Goal: Task Accomplishment & Management: Manage account settings

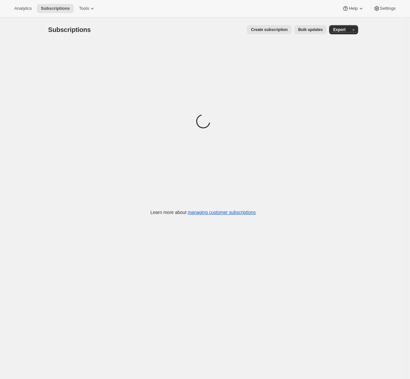
click at [89, 14] on div "Analytics Subscriptions Tools Help Settings" at bounding box center [205, 8] width 410 height 17
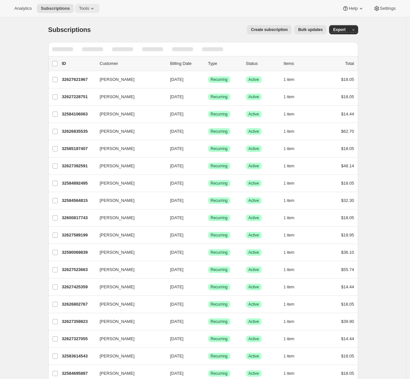
click at [89, 11] on span "Tools" at bounding box center [84, 8] width 10 height 5
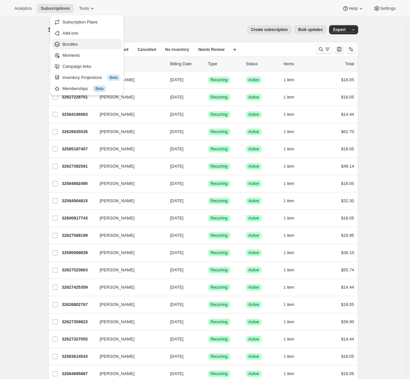
click at [71, 44] on span "Bundles" at bounding box center [69, 44] width 15 height 5
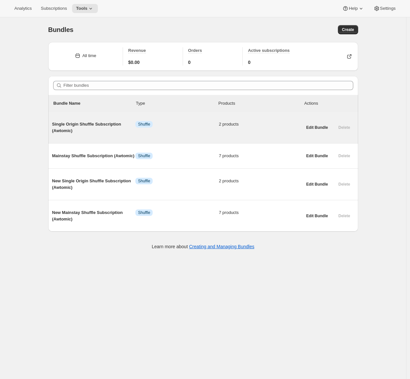
click at [94, 126] on span "Single Origin Shuffle Subscription (Awtomic)" at bounding box center [93, 127] width 83 height 13
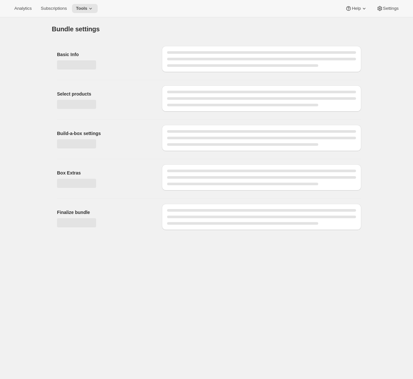
type input "Single Origin Shuffle Subscription (Awtomic)"
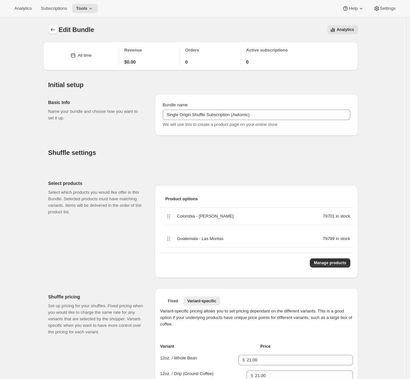
click at [57, 33] on button "Bundles" at bounding box center [52, 29] width 9 height 9
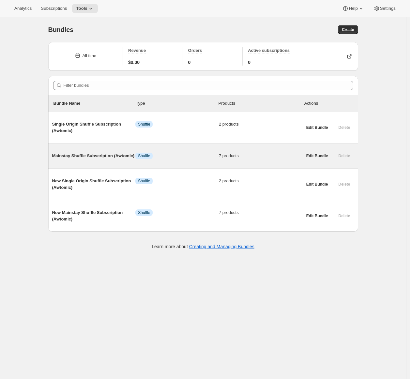
click at [95, 153] on span "Mainstay Shuffle Subscription (Awtomic)" at bounding box center [93, 156] width 83 height 7
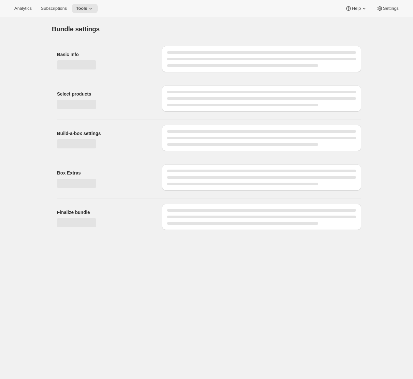
type input "Mainstay Shuffle Subscription (Awtomic)"
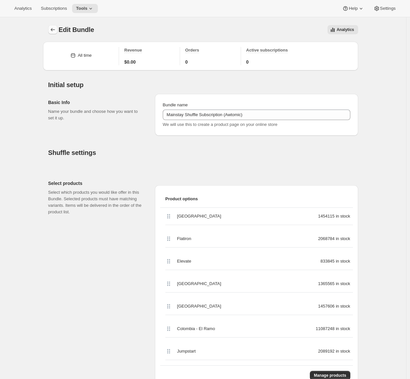
click at [54, 32] on icon "Bundles" at bounding box center [53, 29] width 7 height 7
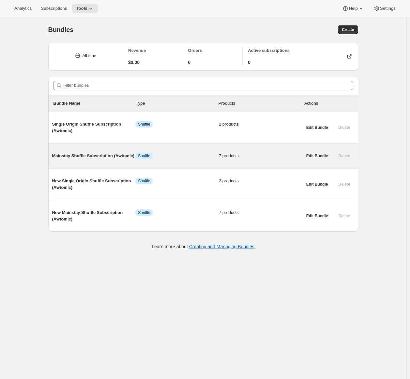
click at [75, 159] on span "Mainstay Shuffle Subscription (Awtomic)" at bounding box center [93, 156] width 83 height 7
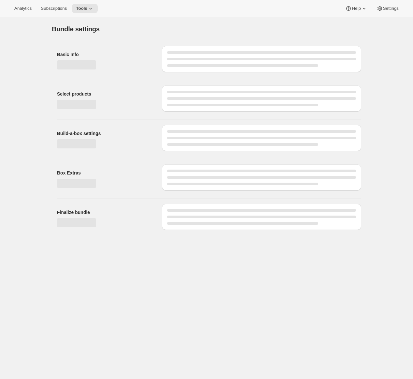
type input "Mainstay Shuffle Subscription (Awtomic)"
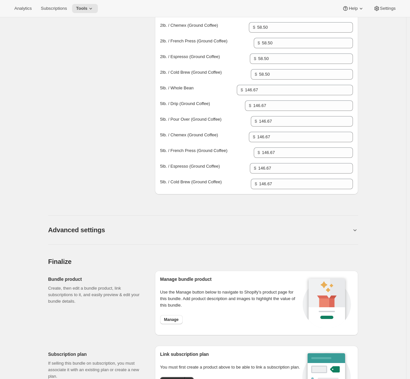
scroll to position [661, 0]
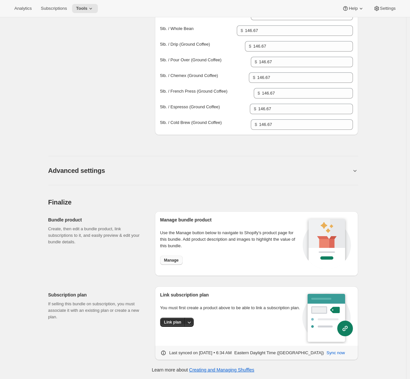
click at [183, 258] on button "Manage" at bounding box center [171, 260] width 22 height 9
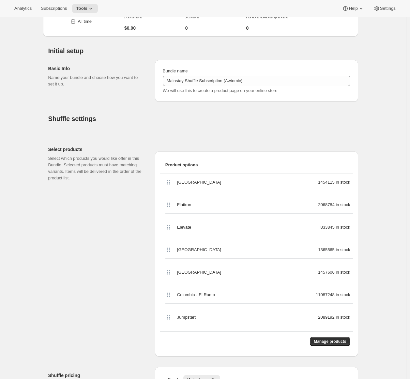
scroll to position [0, 0]
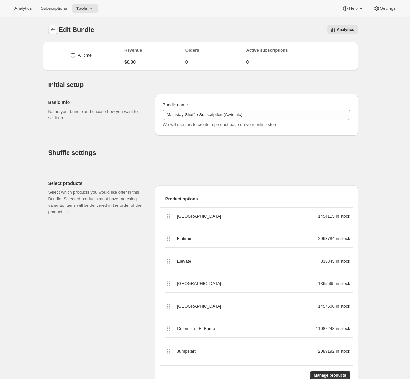
click at [53, 31] on icon "Bundles" at bounding box center [53, 29] width 7 height 7
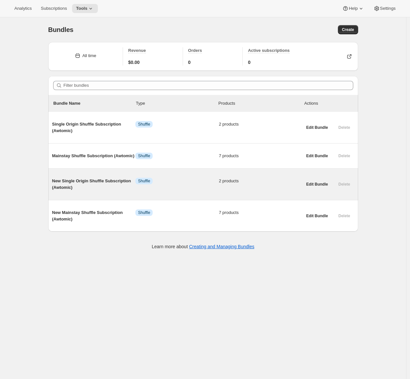
click at [86, 191] on span "New Single Origin Shuffle Subscription (Awtomic)" at bounding box center [93, 184] width 83 height 13
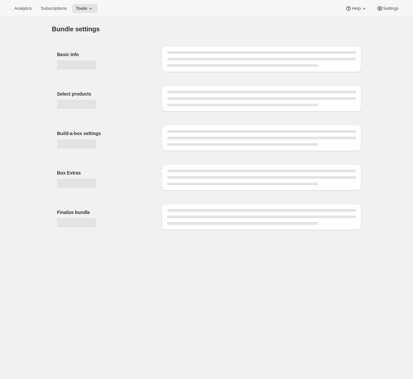
type input "New Single Origin Shuffle Subscription (Awtomic)"
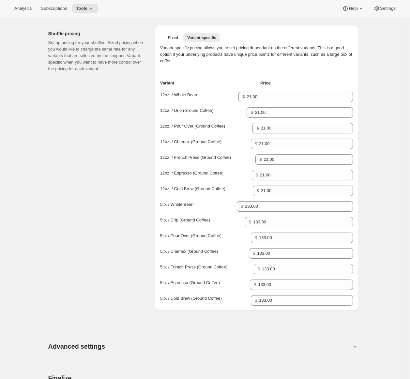
scroll to position [444, 0]
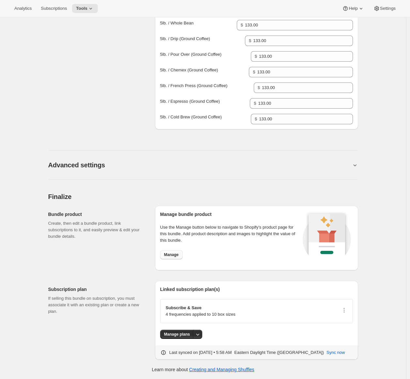
click at [172, 252] on span "Manage" at bounding box center [171, 254] width 15 height 5
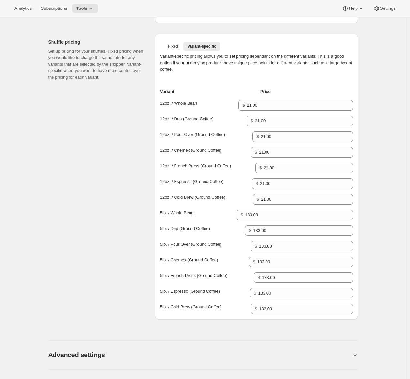
scroll to position [0, 0]
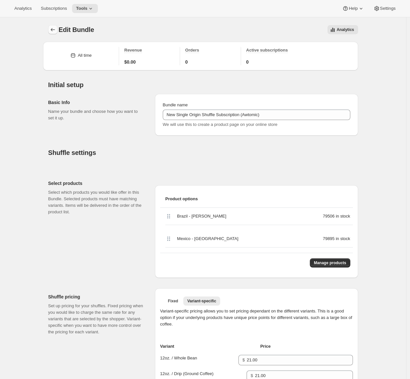
click at [53, 28] on icon "Bundles" at bounding box center [53, 29] width 7 height 7
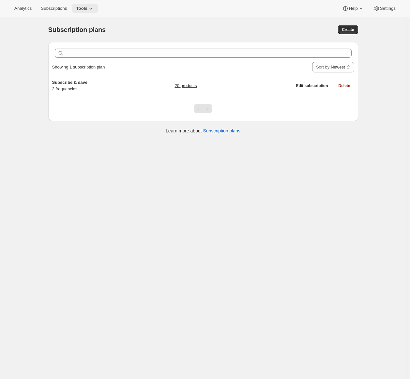
click at [87, 9] on span "Tools" at bounding box center [81, 8] width 11 height 5
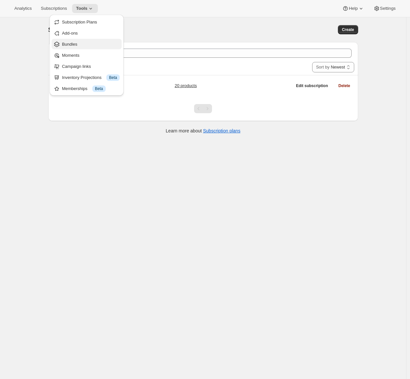
click at [85, 43] on span "Bundles" at bounding box center [91, 44] width 58 height 7
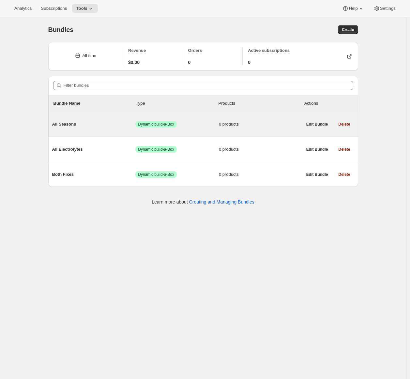
click at [101, 123] on span "All Seasons" at bounding box center [93, 124] width 83 height 7
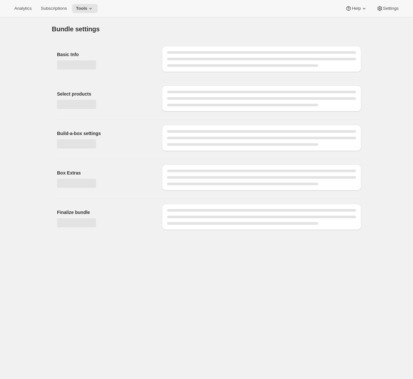
type input "All Seasons"
radio input "true"
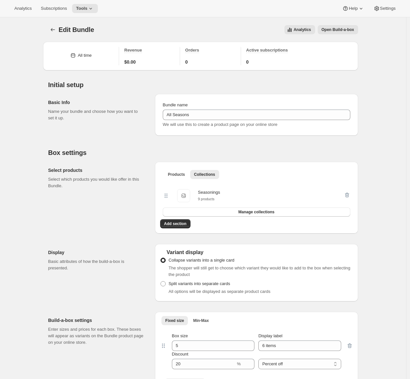
click at [338, 24] on div "Edit Bundle. This page is ready Edit Bundle Analytics Open Build-a-box More act…" at bounding box center [203, 29] width 310 height 25
click at [337, 28] on span "Open Build-a-box" at bounding box center [337, 29] width 33 height 5
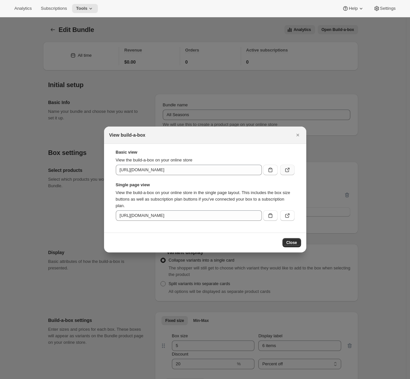
click at [286, 174] on button ":r35:" at bounding box center [287, 170] width 14 height 10
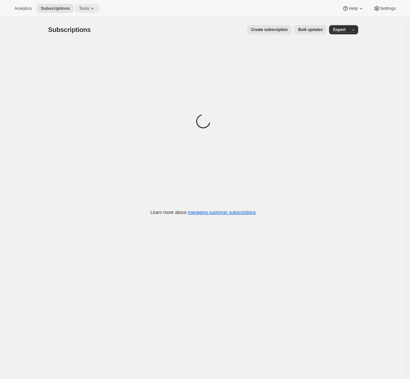
click at [89, 10] on span "Tools" at bounding box center [84, 8] width 10 height 5
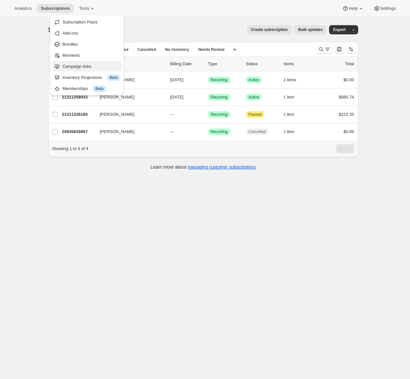
click at [84, 66] on span "Campaign links" at bounding box center [76, 66] width 29 height 5
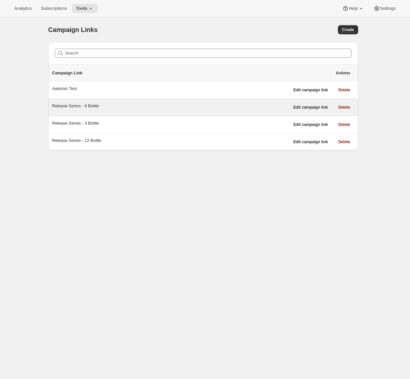
click at [135, 111] on div "Release Series - 6 Bottle" at bounding box center [170, 107] width 237 height 9
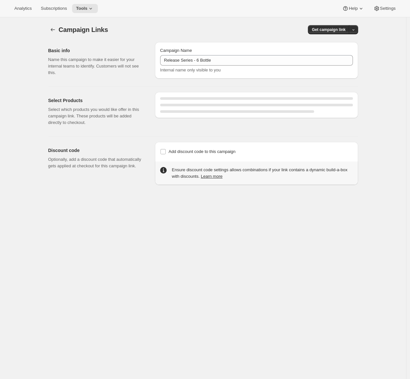
select select "gid://shopify/SellingPlan/710463488309"
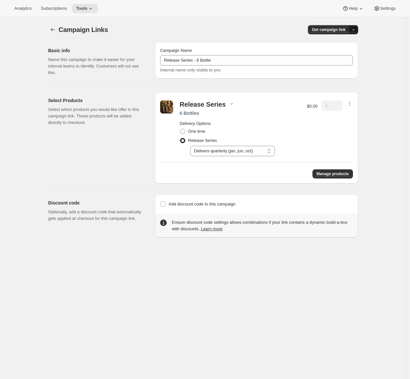
click at [358, 29] on button "button" at bounding box center [353, 29] width 9 height 9
click at [344, 44] on span "Copy Link" at bounding box center [346, 43] width 19 height 5
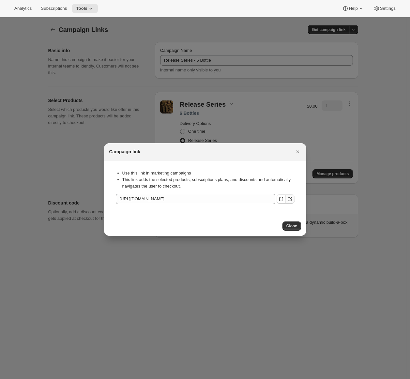
click at [291, 200] on icon ":r28:" at bounding box center [289, 199] width 7 height 7
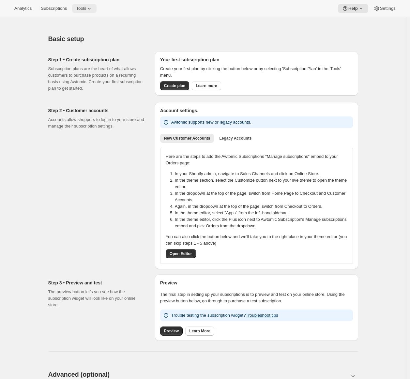
click at [87, 11] on button "Tools" at bounding box center [84, 8] width 24 height 9
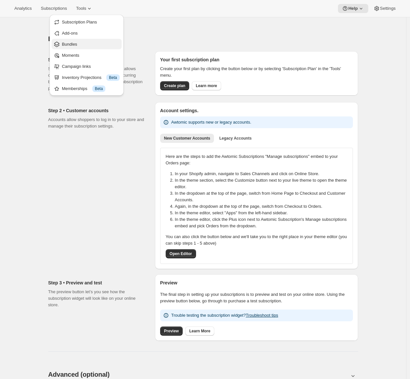
click at [78, 41] on span "Bundles" at bounding box center [91, 44] width 58 height 7
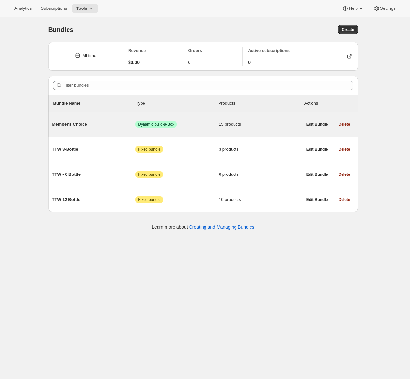
click at [106, 120] on div "Member's Choice Success Dynamic build-a-Box 15 products" at bounding box center [177, 124] width 250 height 17
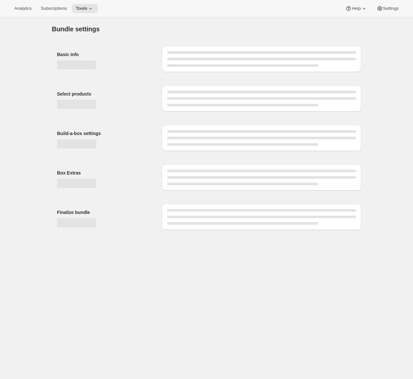
type input "Member's Choice"
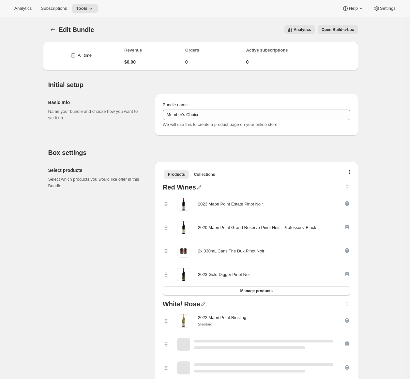
click at [334, 29] on span "Open Build-a-box" at bounding box center [337, 29] width 33 height 5
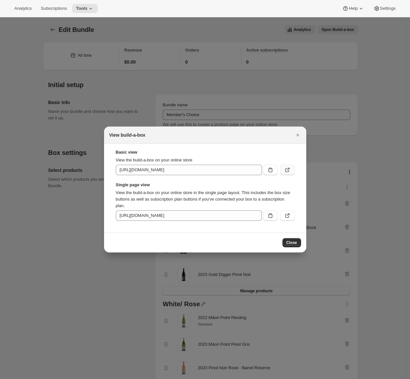
click at [288, 168] on icon ":r49:" at bounding box center [287, 170] width 7 height 7
